Goal: Task Accomplishment & Management: Manage account settings

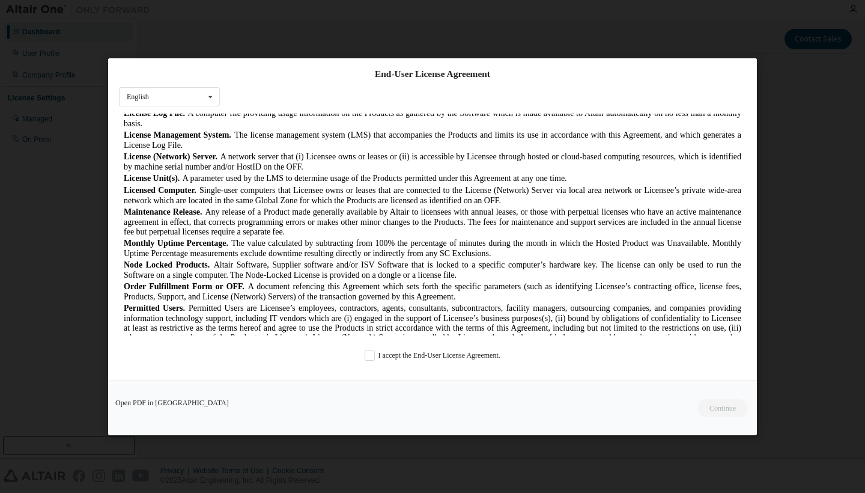
scroll to position [477, 0]
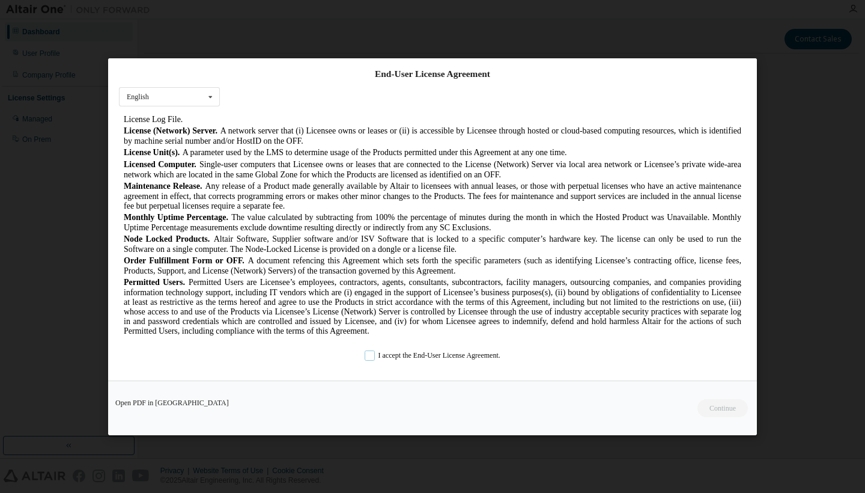
click at [370, 356] on label "I accept the End-User License Agreement." at bounding box center [433, 355] width 136 height 10
click at [714, 409] on button "Continue" at bounding box center [722, 408] width 52 height 18
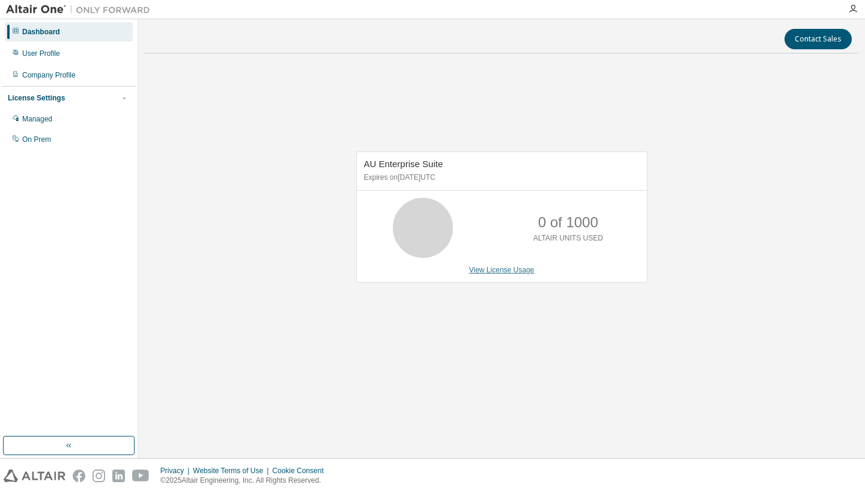
click at [515, 270] on link "View License Usage" at bounding box center [501, 269] width 65 height 8
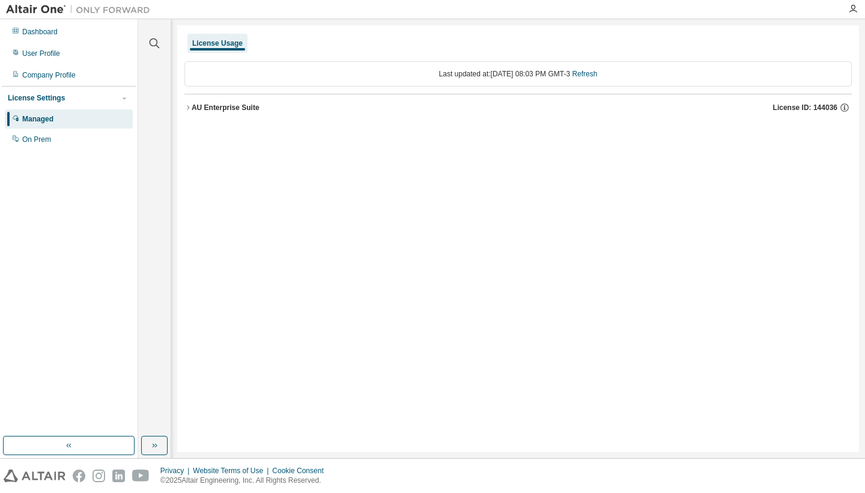
click at [187, 109] on icon "button" at bounding box center [187, 107] width 7 height 7
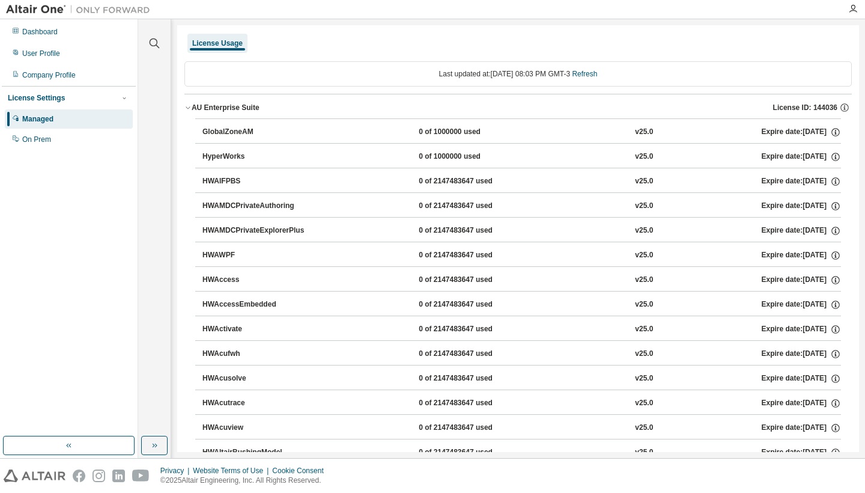
click at [228, 41] on div "License Usage" at bounding box center [217, 43] width 50 height 10
click at [53, 120] on div "Managed" at bounding box center [37, 119] width 31 height 10
click at [252, 106] on div "AU Enterprise Suite" at bounding box center [226, 108] width 68 height 10
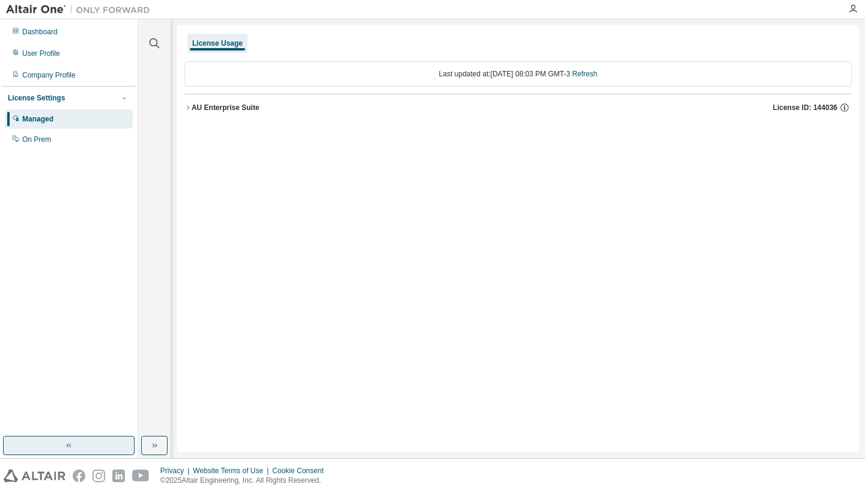
click at [103, 440] on button "button" at bounding box center [69, 444] width 132 height 19
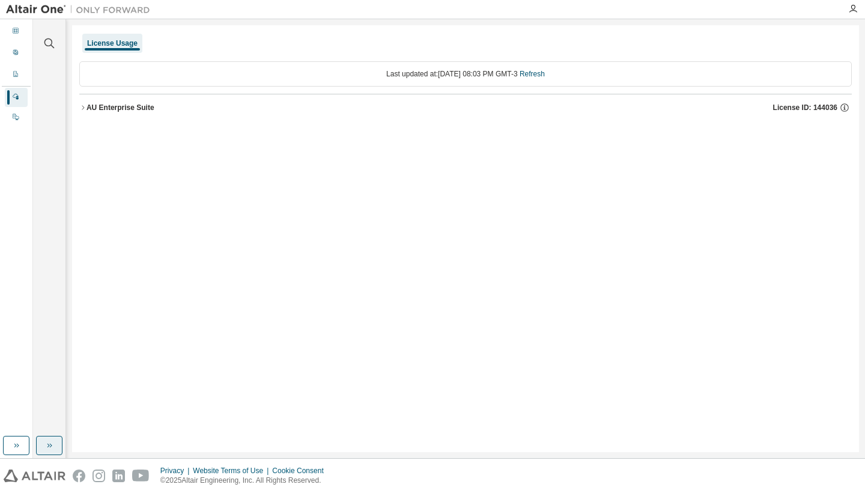
click at [41, 446] on button "button" at bounding box center [49, 444] width 26 height 19
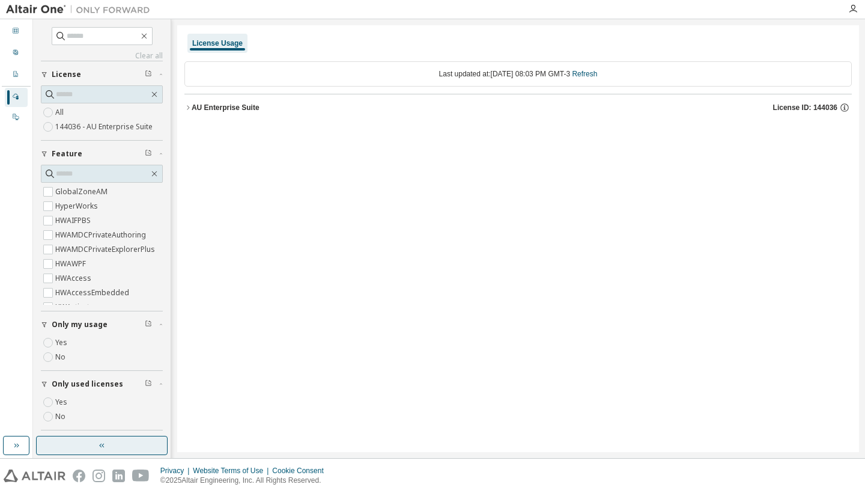
click at [70, 438] on button "button" at bounding box center [102, 444] width 132 height 19
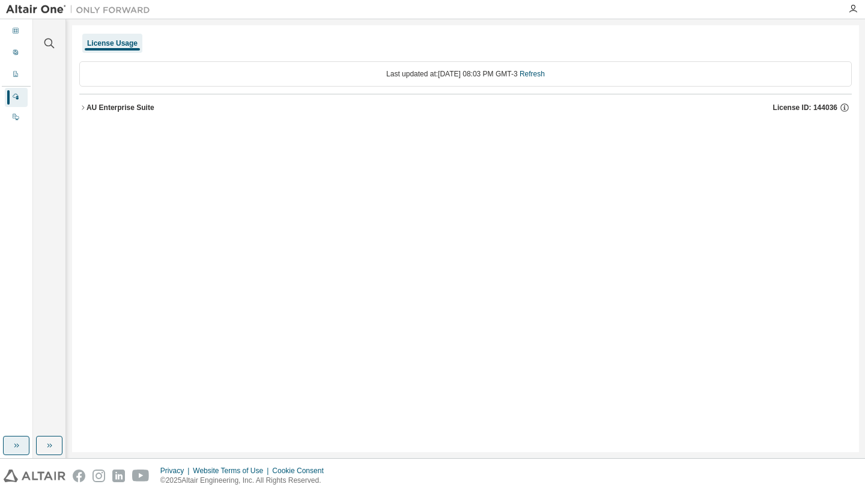
click at [20, 444] on icon "button" at bounding box center [16, 445] width 10 height 10
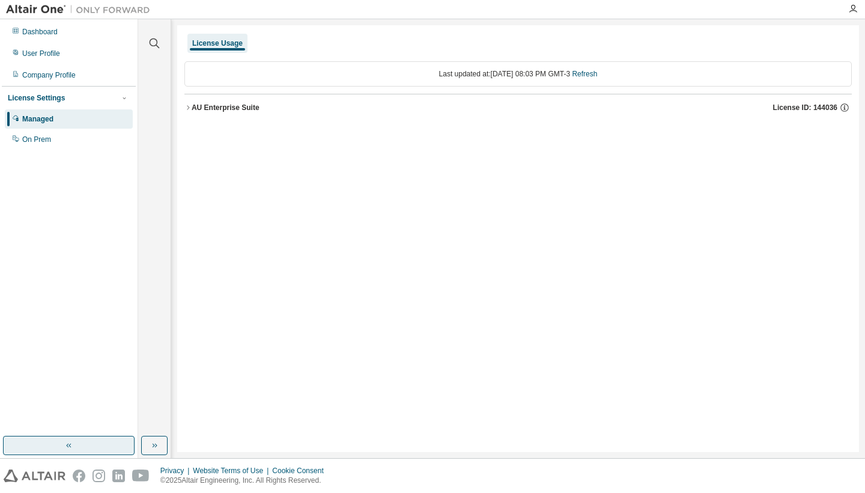
click at [275, 76] on div "Last updated at: [DATE] 08:03 PM GMT-3 Refresh" at bounding box center [517, 73] width 667 height 25
click at [229, 48] on div "License Usage" at bounding box center [217, 43] width 60 height 19
click at [243, 111] on div "AU Enterprise Suite" at bounding box center [226, 108] width 68 height 10
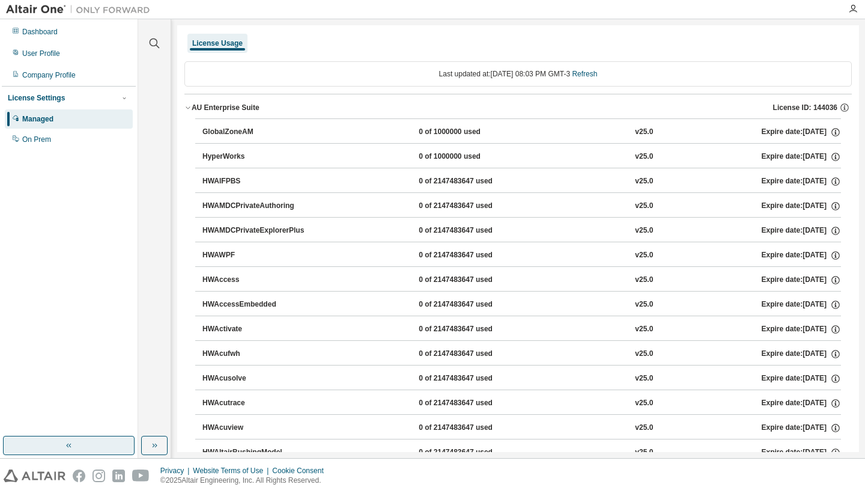
click at [268, 69] on div "Last updated at: [DATE] 08:03 PM GMT-3 Refresh" at bounding box center [517, 73] width 667 height 25
click at [840, 108] on icon "button" at bounding box center [844, 107] width 11 height 11
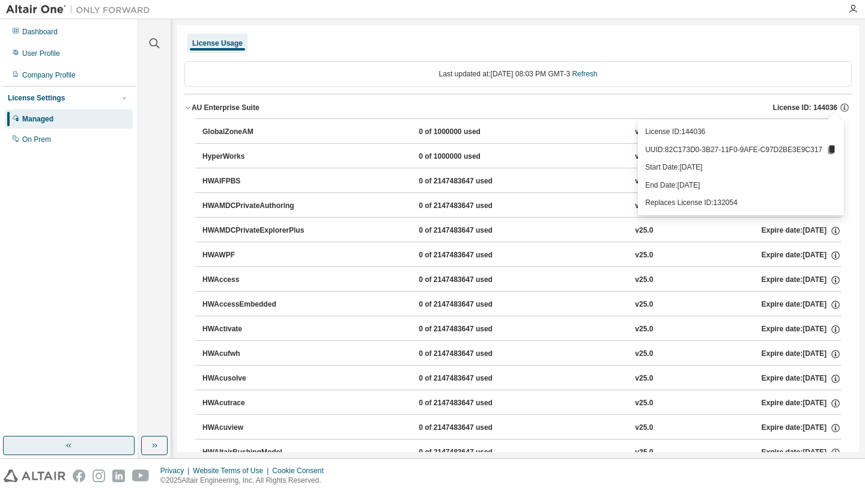
click at [68, 287] on div "Dashboard User Profile Company Profile License Settings Managed On Prem" at bounding box center [69, 227] width 134 height 413
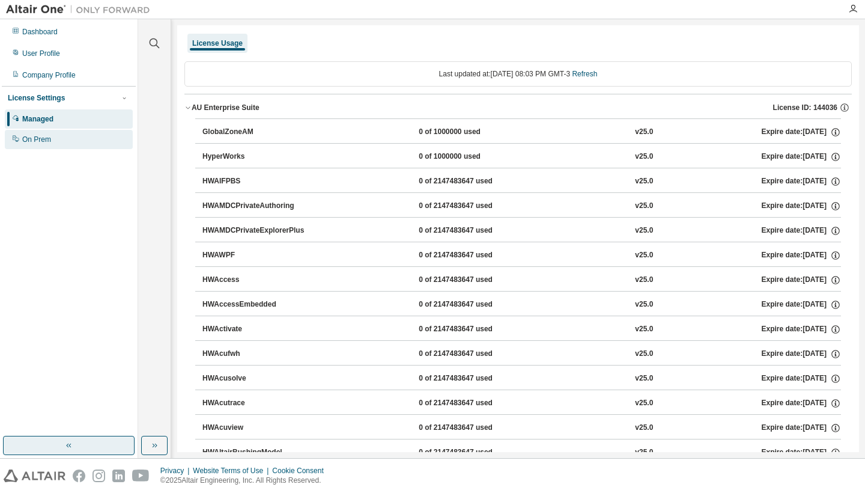
click at [41, 144] on div "On Prem" at bounding box center [36, 140] width 29 height 10
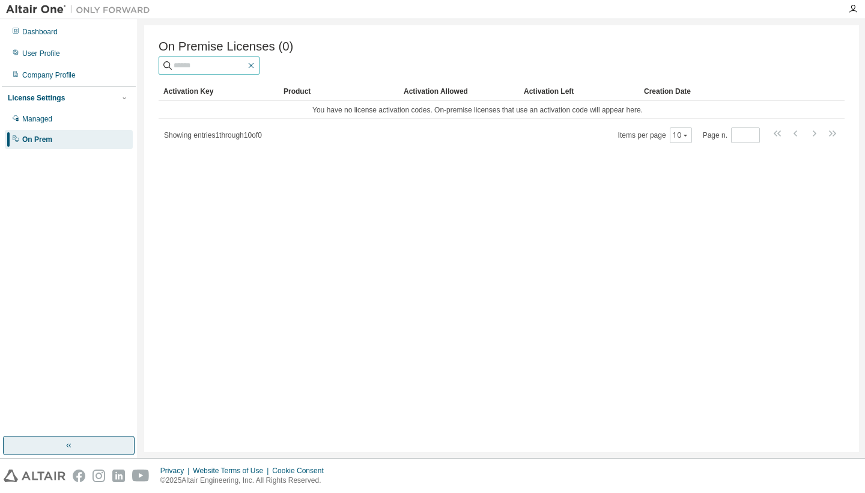
click at [256, 68] on icon "button" at bounding box center [251, 66] width 10 height 10
click at [70, 94] on div "License Settings" at bounding box center [69, 98] width 122 height 11
click at [44, 32] on div "Dashboard" at bounding box center [39, 32] width 35 height 10
